Goal: Find specific page/section: Find specific page/section

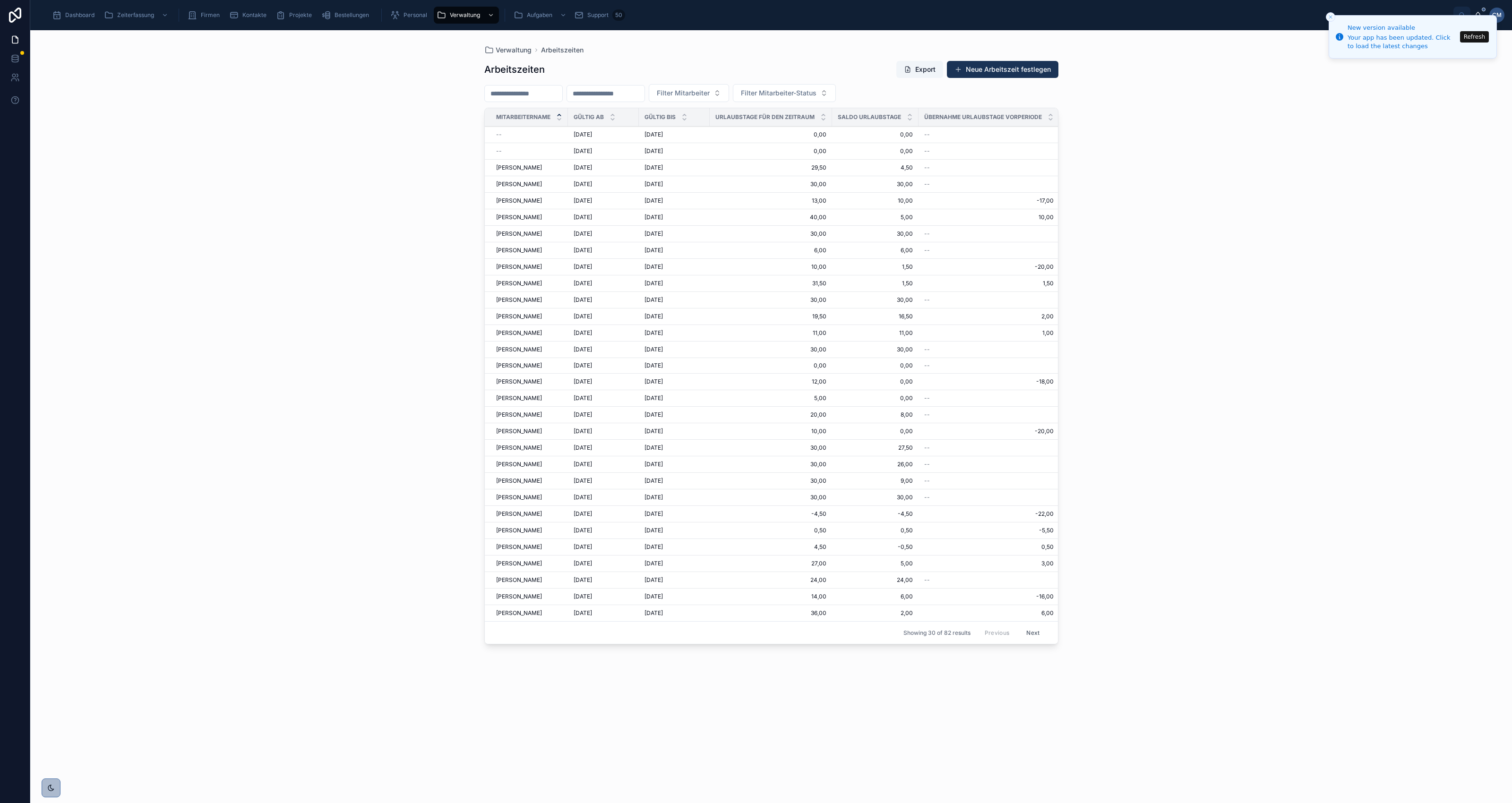
click at [1473, 36] on button "Refresh" at bounding box center [1474, 37] width 29 height 11
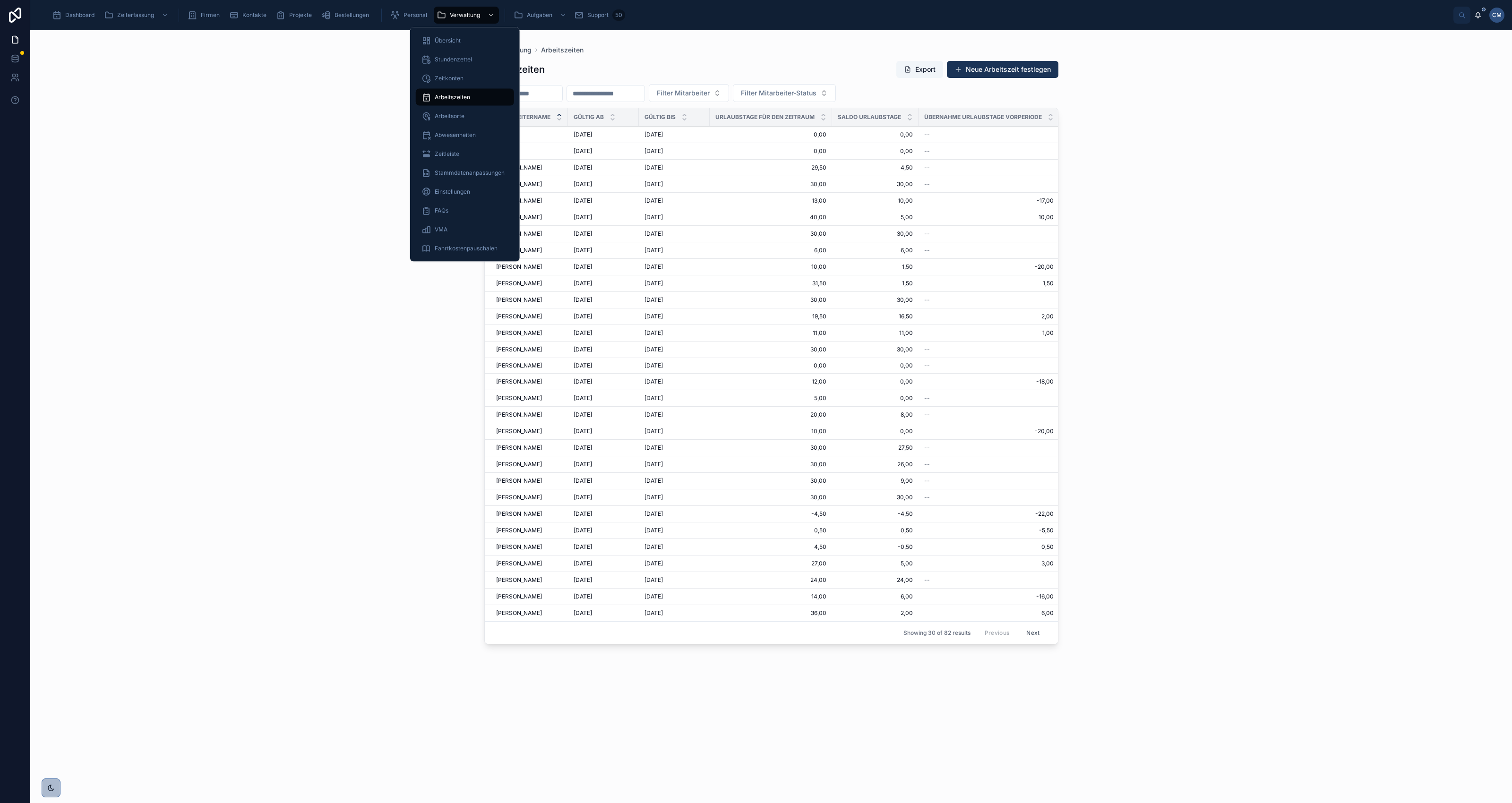
click at [450, 58] on span "Stundenzettel" at bounding box center [453, 60] width 37 height 8
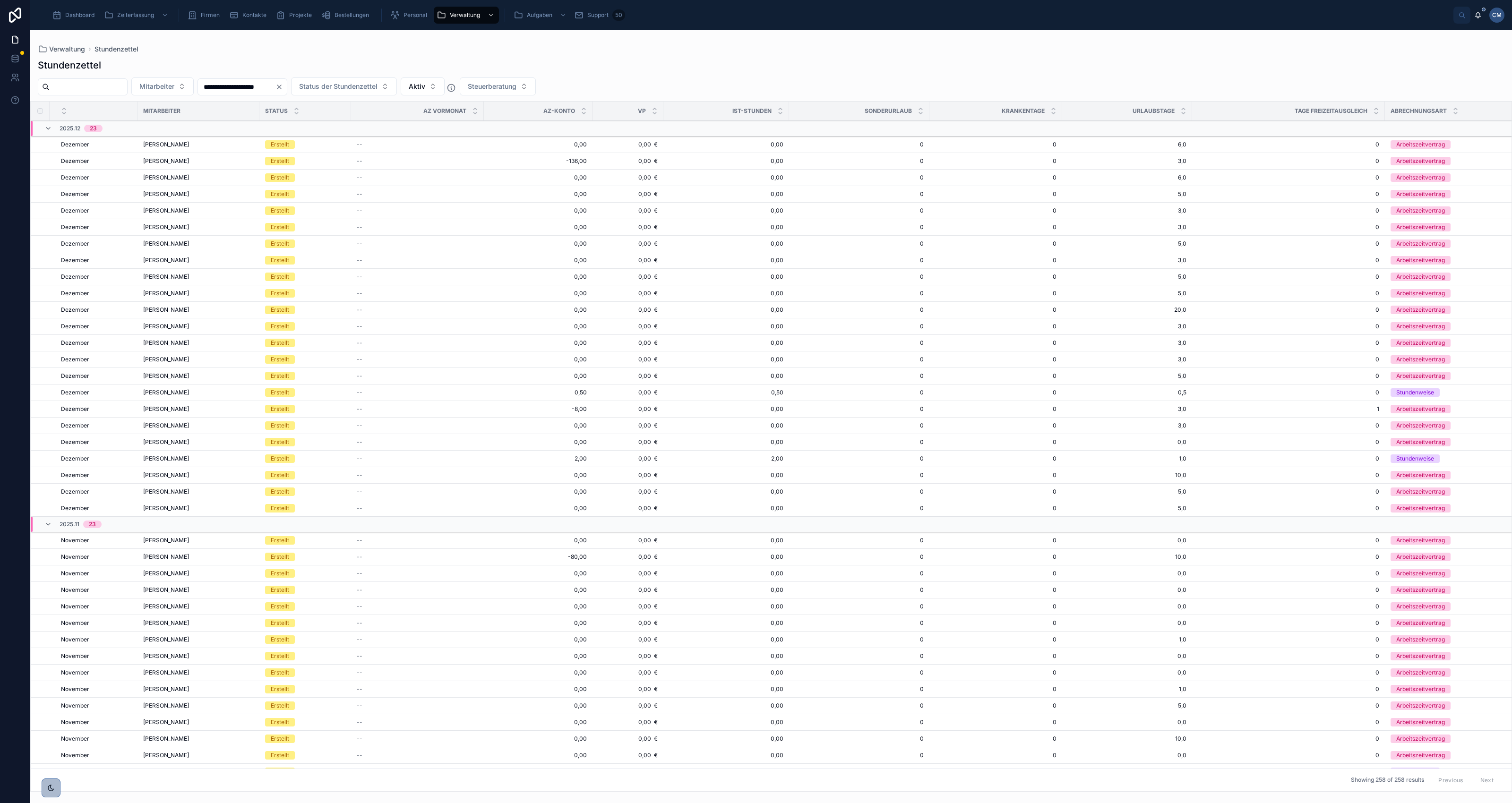
click at [346, 12] on span "Bestellungen" at bounding box center [352, 15] width 35 height 8
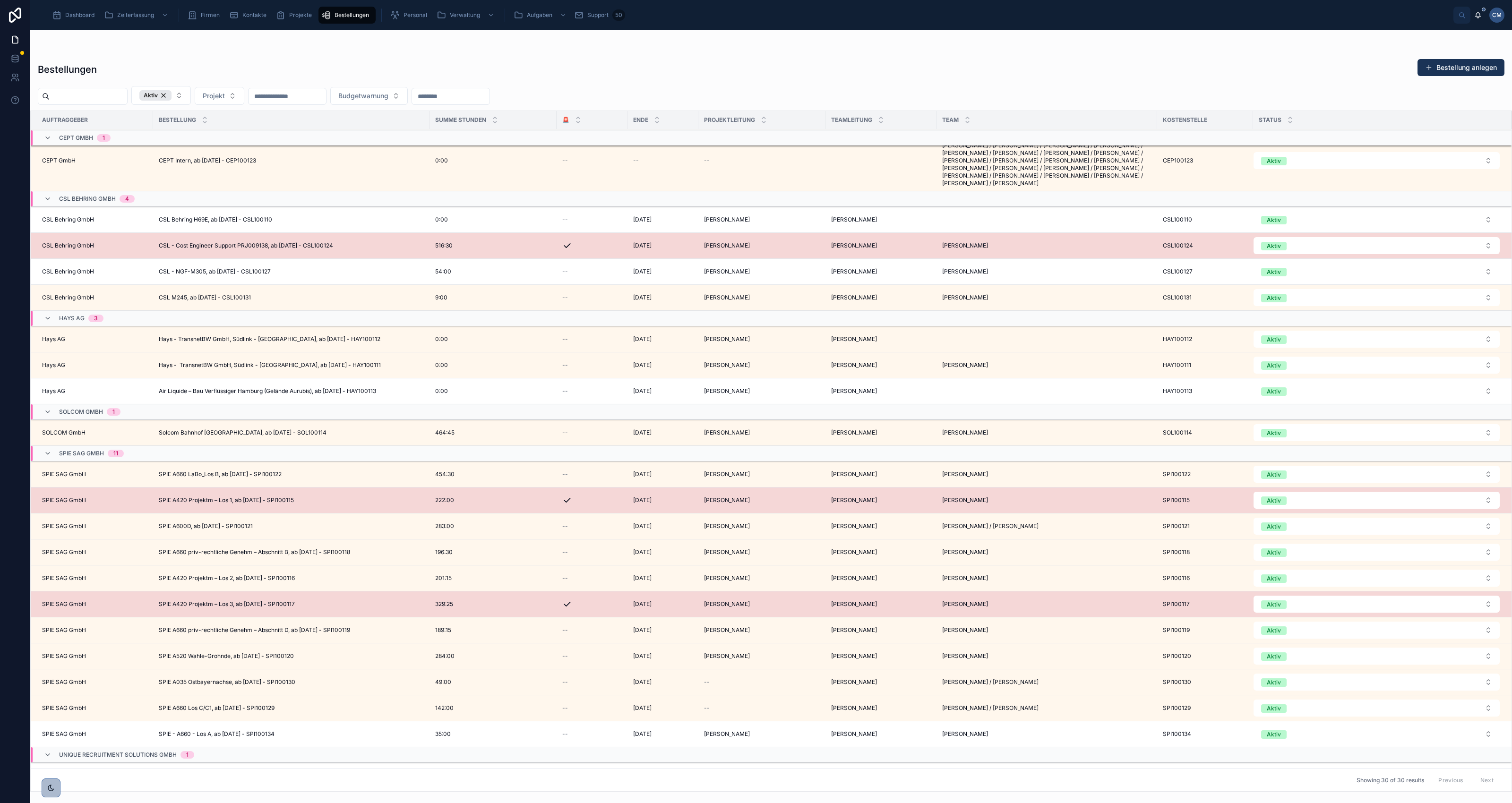
scroll to position [339, 0]
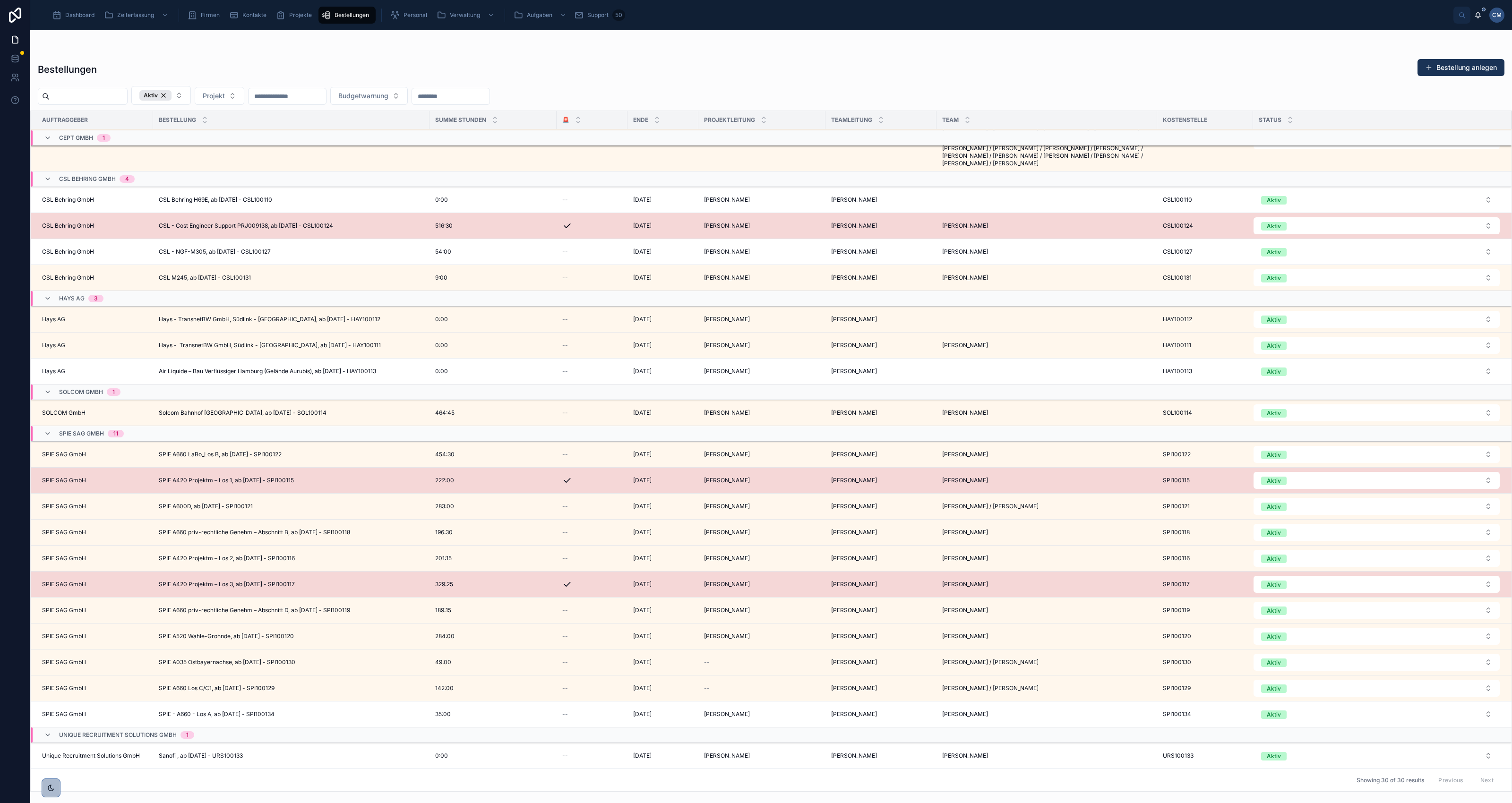
click at [221, 477] on span "SPIE A420 Projektm – Los 1, ab [DATE] - SPI100115" at bounding box center [226, 480] width 135 height 8
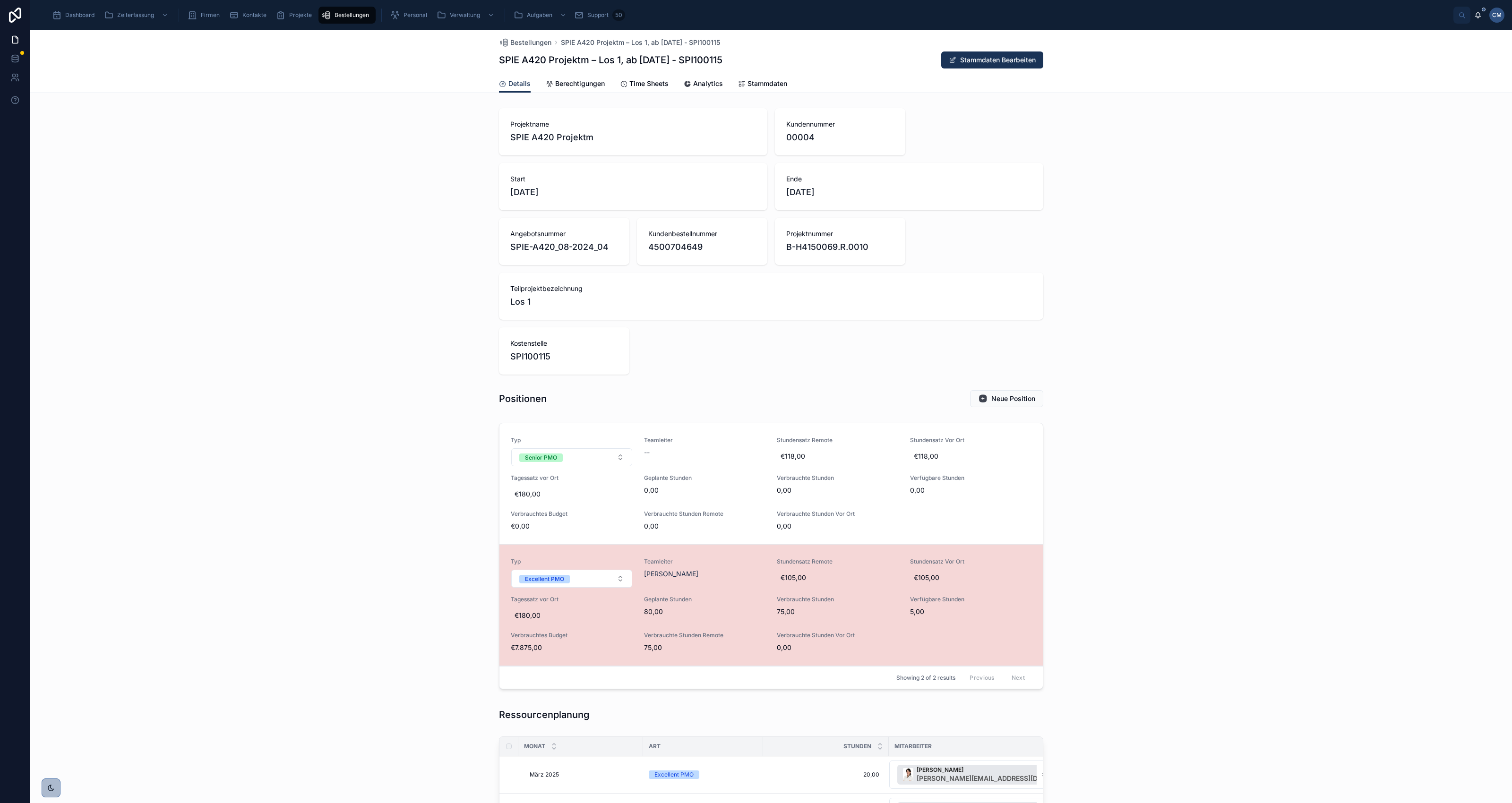
click at [648, 82] on span "Time Sheets" at bounding box center [649, 84] width 39 height 9
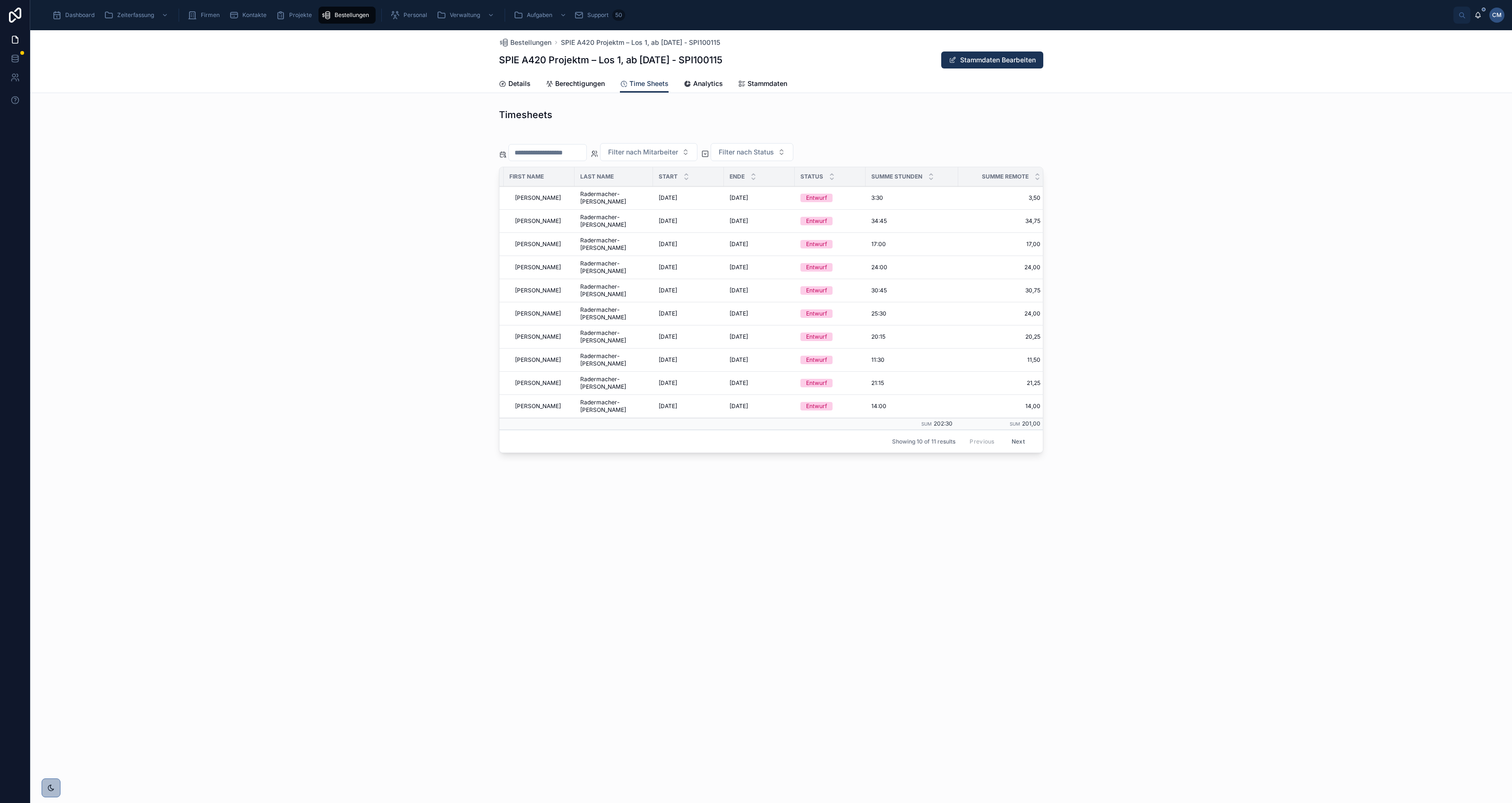
scroll to position [0, 7]
